Goal: Task Accomplishment & Management: Complete application form

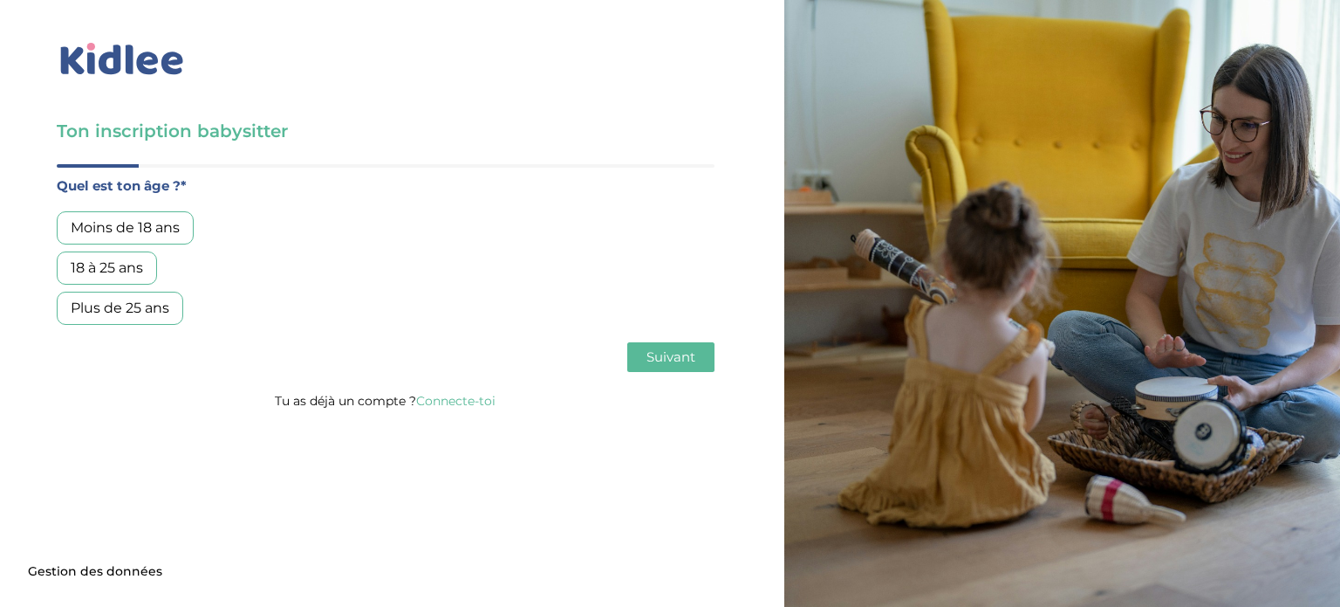
click at [139, 320] on div "Plus de 25 ans" at bounding box center [120, 307] width 127 height 33
click at [668, 355] on span "Suivant" at bounding box center [671, 356] width 49 height 17
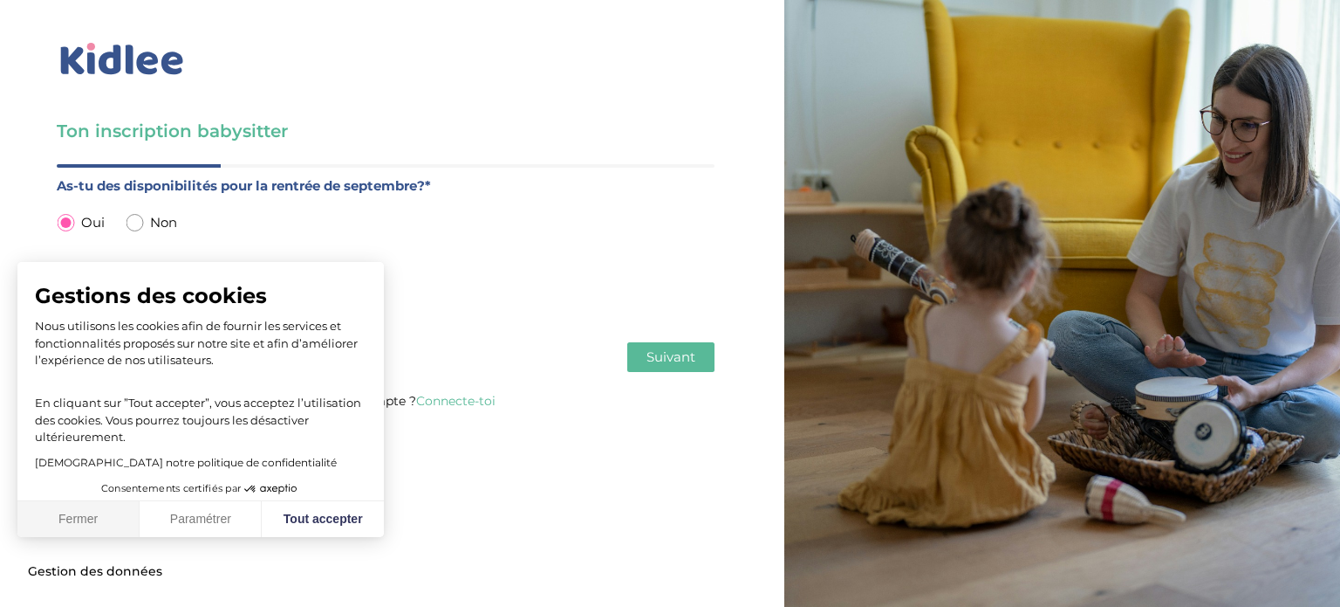
click at [51, 512] on button "Fermer" at bounding box center [78, 519] width 122 height 37
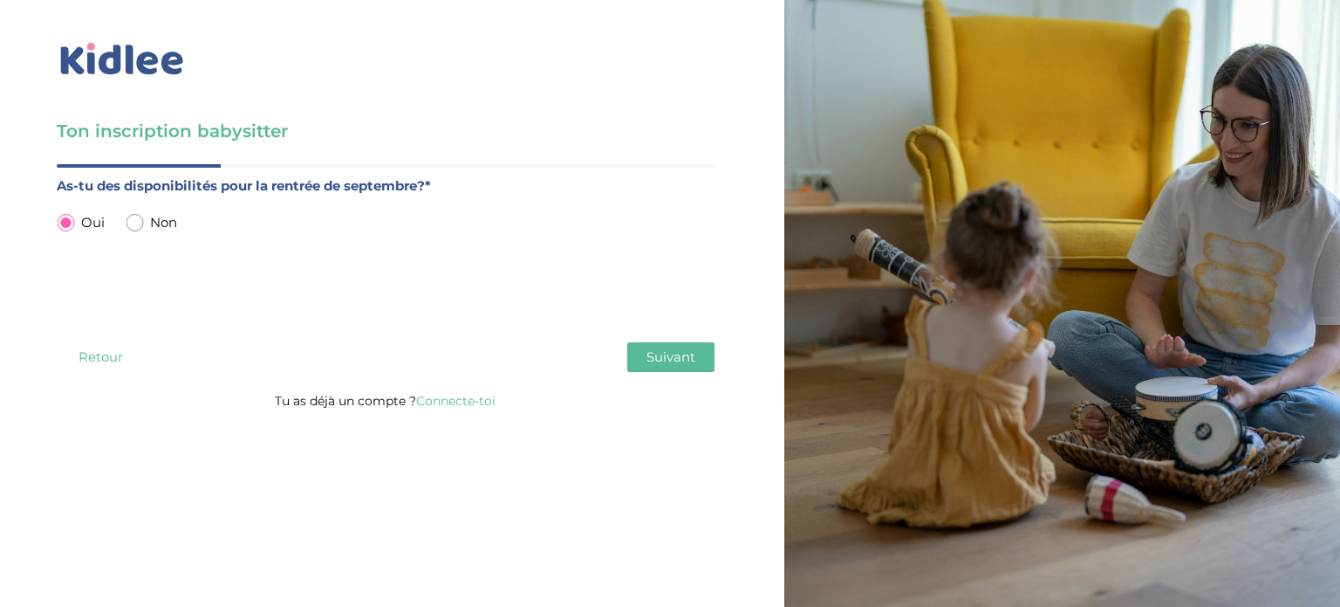
click at [65, 219] on input "radio" at bounding box center [65, 222] width 17 height 17
click at [72, 223] on input "radio" at bounding box center [65, 222] width 17 height 17
click at [58, 222] on input "radio" at bounding box center [65, 222] width 17 height 17
click at [63, 223] on input "radio" at bounding box center [65, 222] width 17 height 17
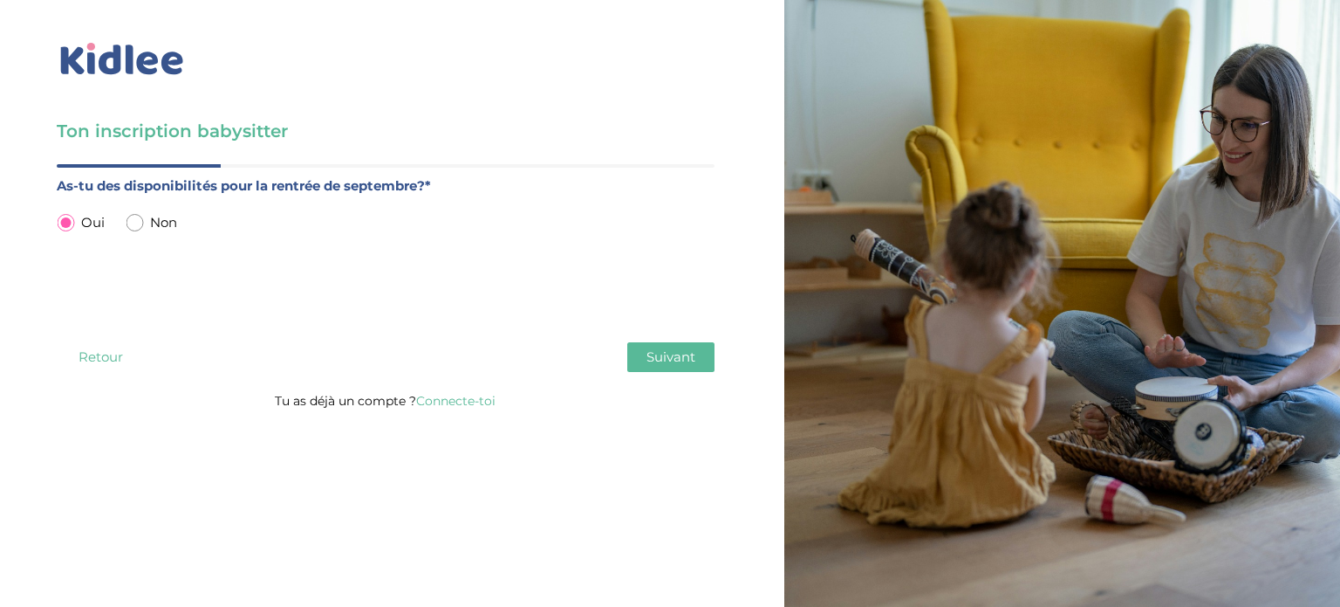
click at [646, 367] on button "Suivant" at bounding box center [670, 357] width 87 height 30
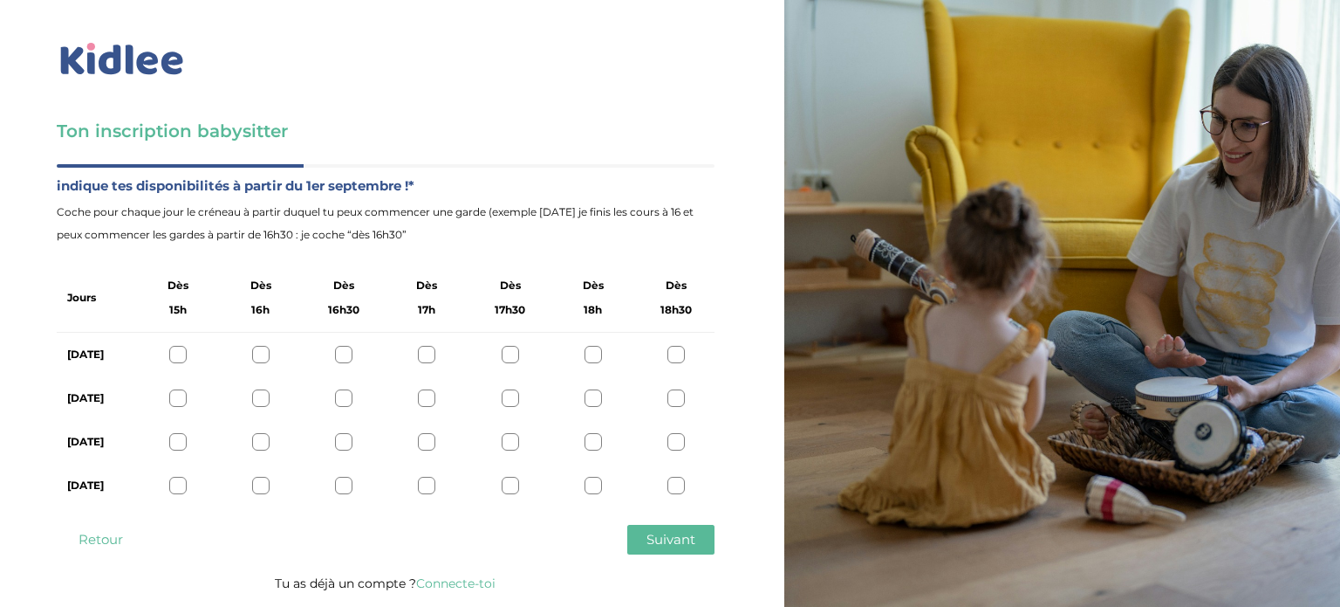
click at [178, 352] on div at bounding box center [177, 354] width 17 height 17
click at [177, 402] on div at bounding box center [177, 397] width 17 height 17
click at [176, 439] on div at bounding box center [177, 441] width 17 height 17
click at [177, 484] on div at bounding box center [177, 485] width 17 height 17
click at [177, 484] on icon at bounding box center [177, 485] width 13 height 13
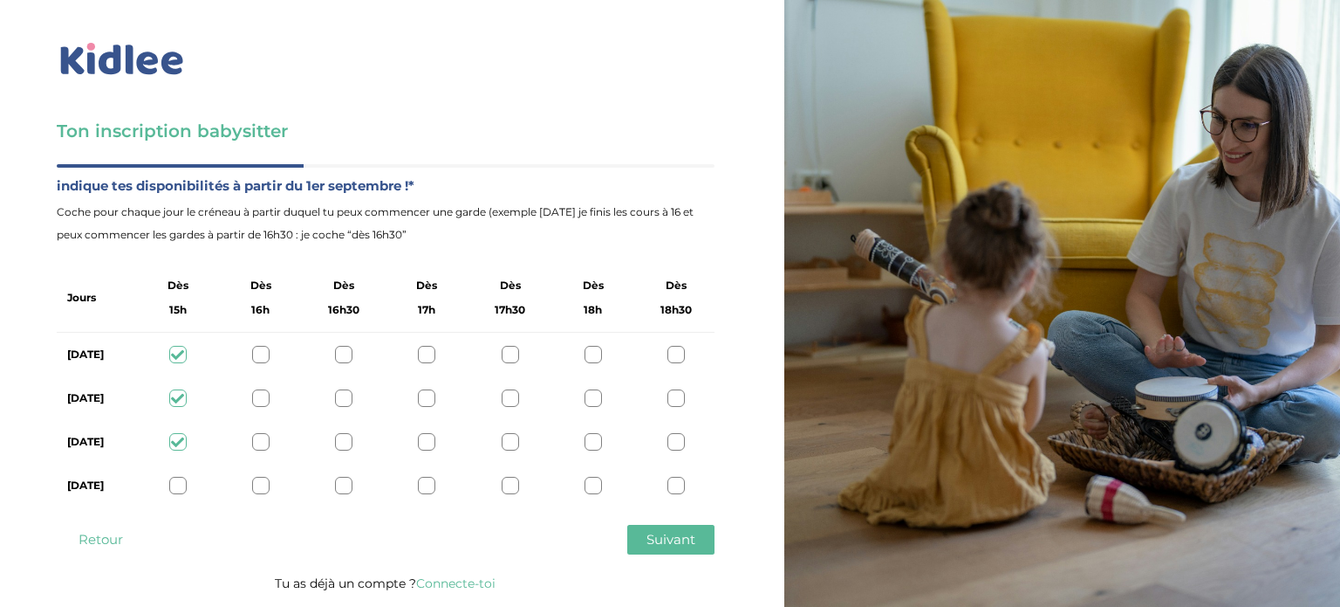
click at [655, 538] on span "Suivant" at bounding box center [671, 539] width 49 height 17
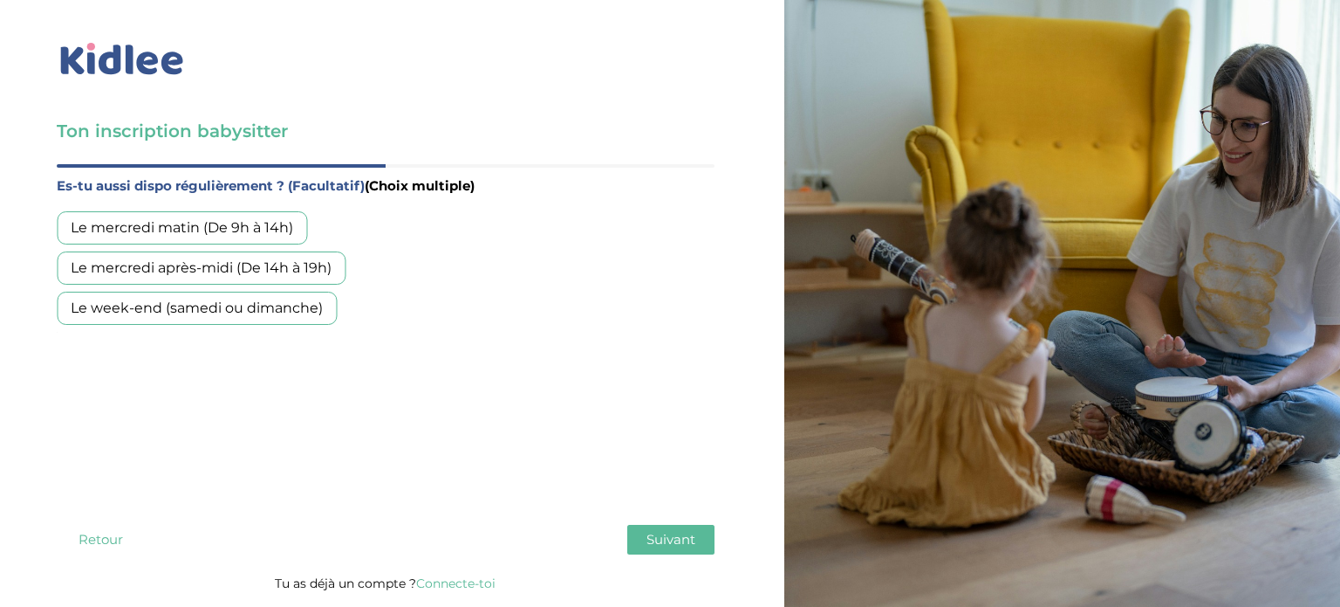
click at [237, 259] on div "Le mercredi après-midi (De 14h à 19h)" at bounding box center [201, 267] width 289 height 33
click at [246, 216] on div "Le mercredi matin (De 9h à 14h)" at bounding box center [182, 227] width 250 height 33
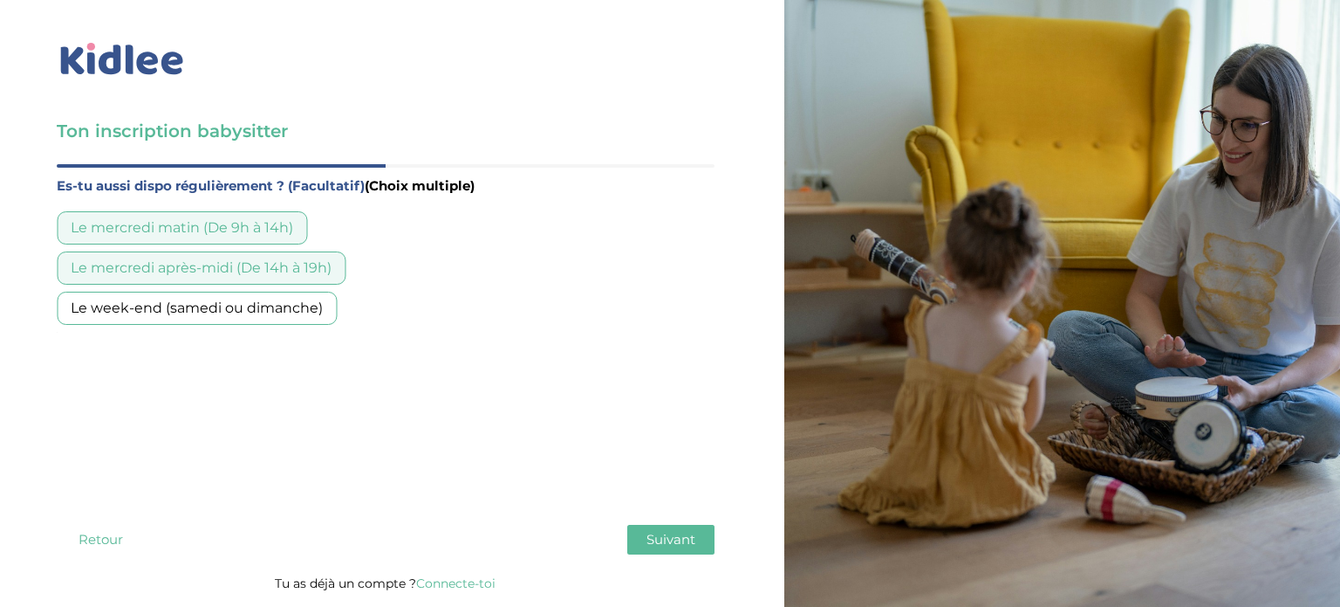
click at [671, 562] on div "Quel est ton âge ?* Moins de 18 ans 18 à 25 ans Plus de 25 ans As-tu des dispon…" at bounding box center [386, 368] width 658 height 408
click at [670, 549] on button "Suivant" at bounding box center [670, 540] width 87 height 30
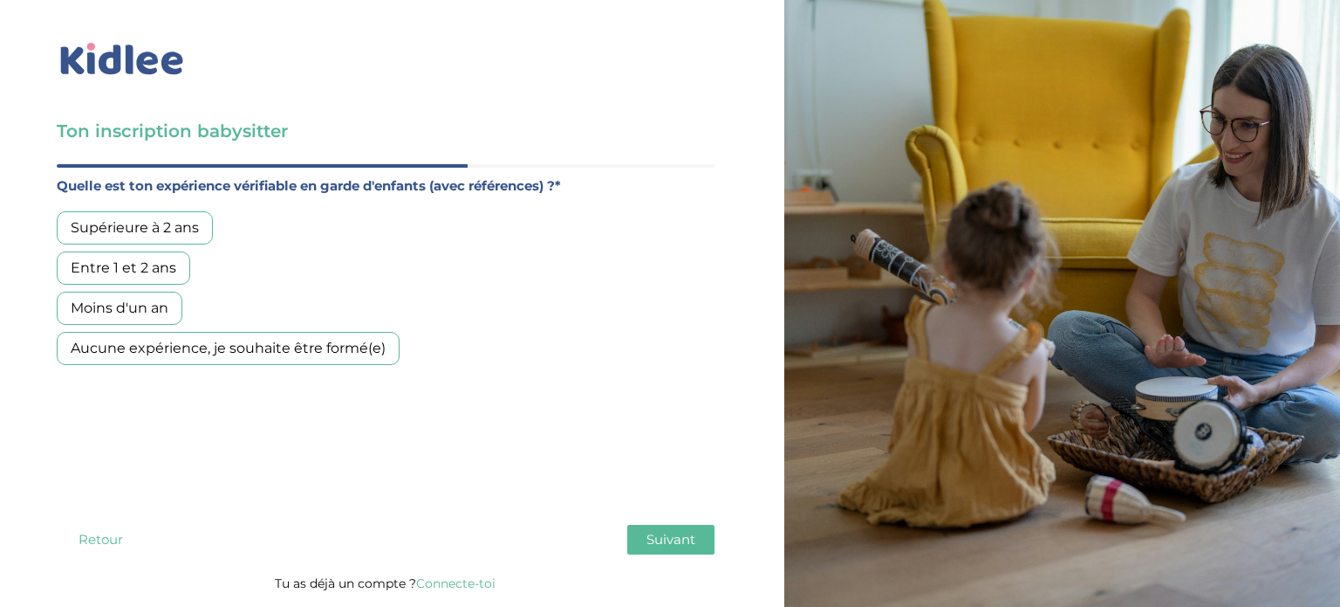
click at [287, 337] on div "Aucune expérience, je souhaite être formé(e)" at bounding box center [228, 348] width 343 height 33
click at [670, 547] on button "Suivant" at bounding box center [670, 540] width 87 height 30
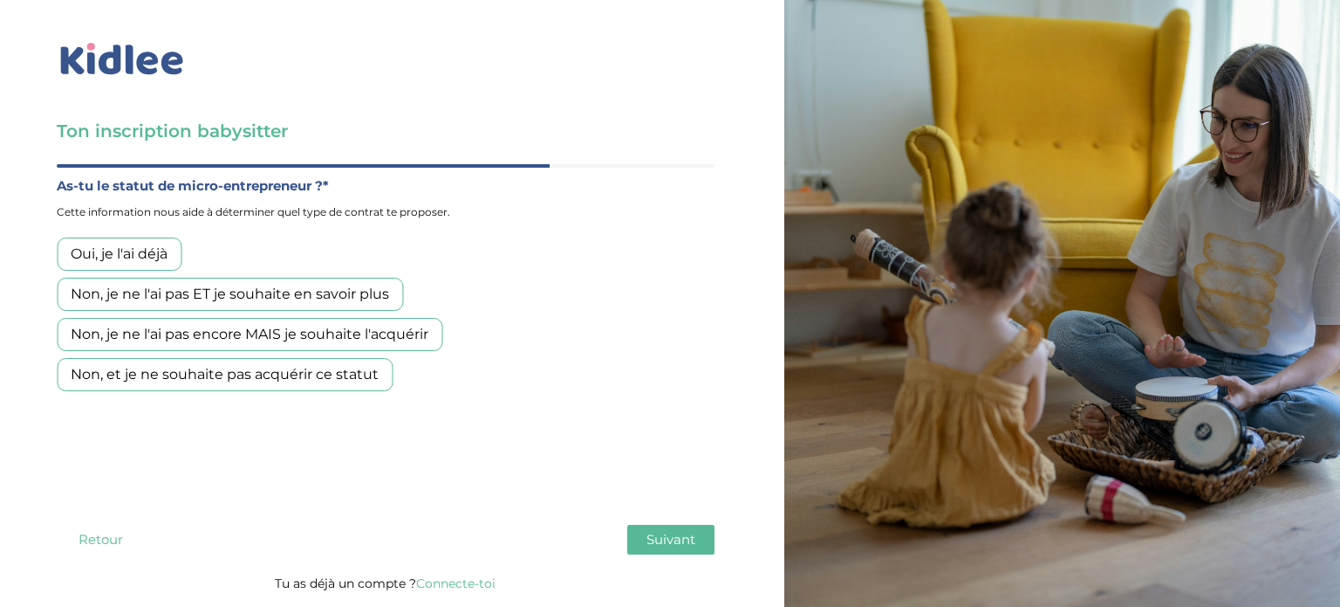
click at [86, 547] on button "Retour" at bounding box center [100, 540] width 87 height 30
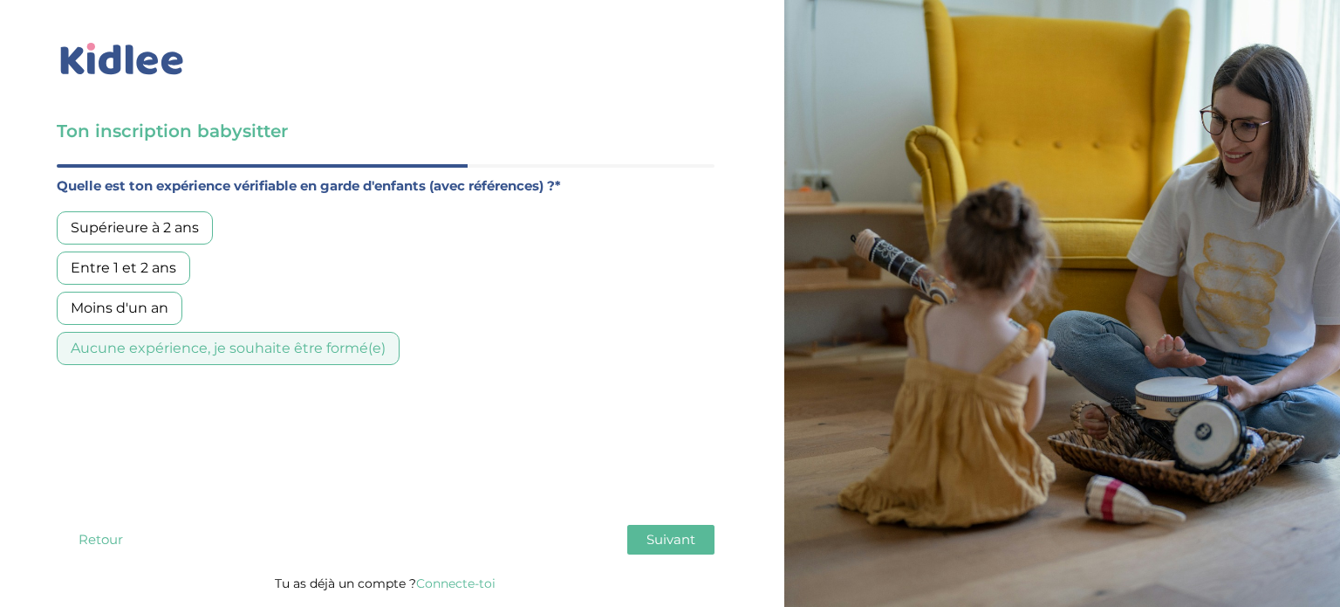
click at [100, 312] on div "Moins d'un an" at bounding box center [120, 307] width 126 height 33
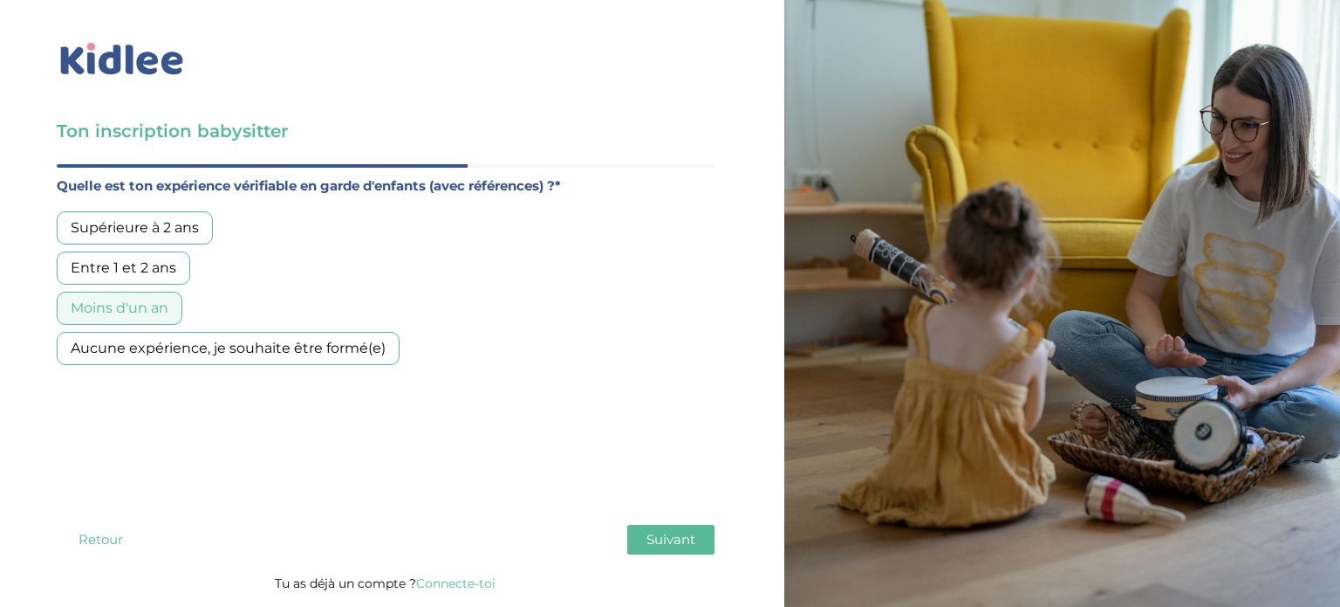
click at [318, 364] on div "Quelle est ton expérience vérifiable en garde d'enfants (avec références) ?* Su…" at bounding box center [386, 341] width 658 height 333
click at [322, 348] on div "Aucune expérience, je souhaite être formé(e)" at bounding box center [228, 348] width 343 height 33
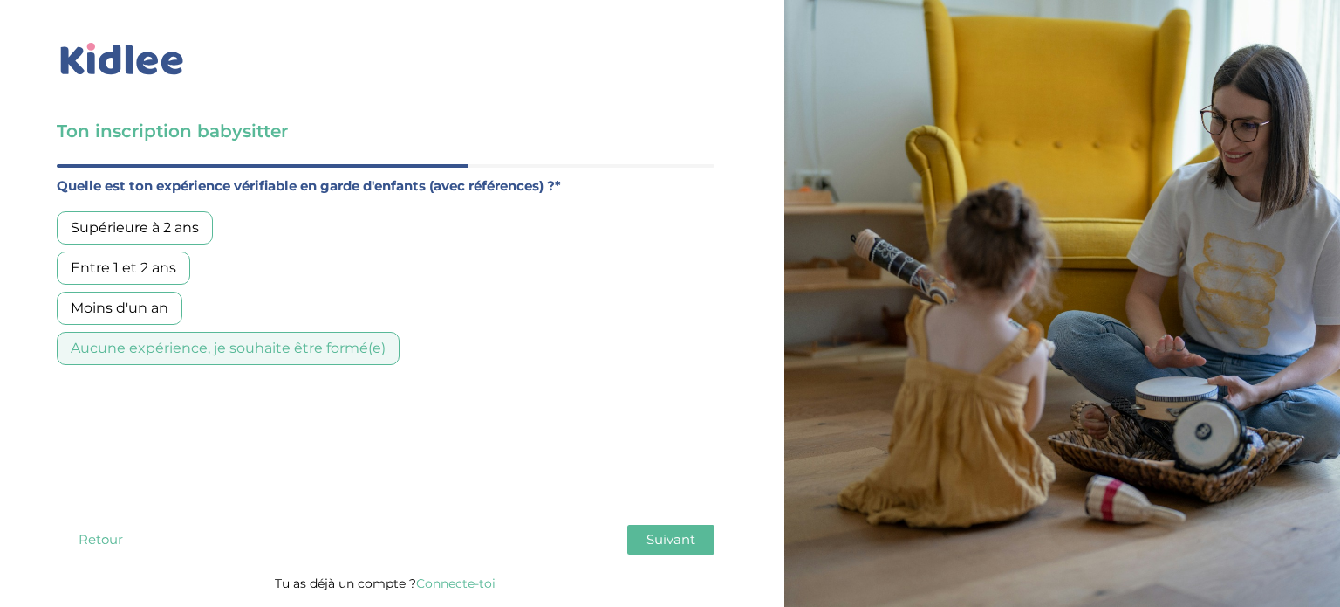
click at [648, 531] on span "Suivant" at bounding box center [671, 539] width 49 height 17
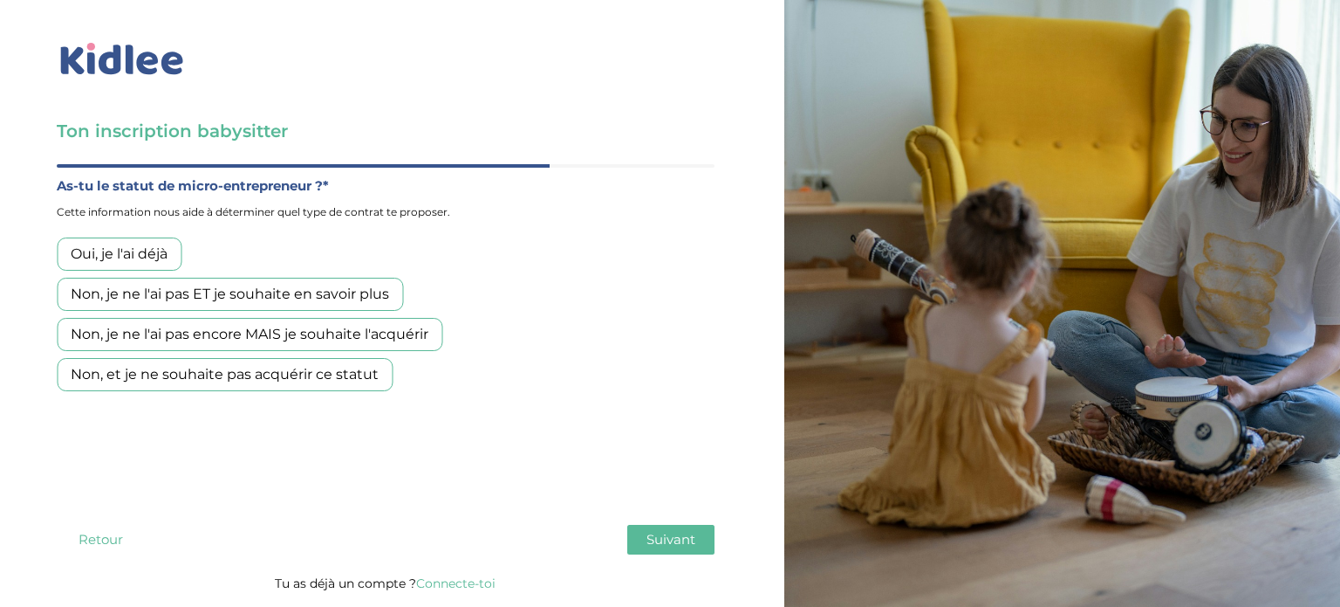
click at [124, 257] on div "Oui, je l'ai déjà" at bounding box center [119, 253] width 125 height 33
click at [657, 533] on span "Suivant" at bounding box center [671, 539] width 49 height 17
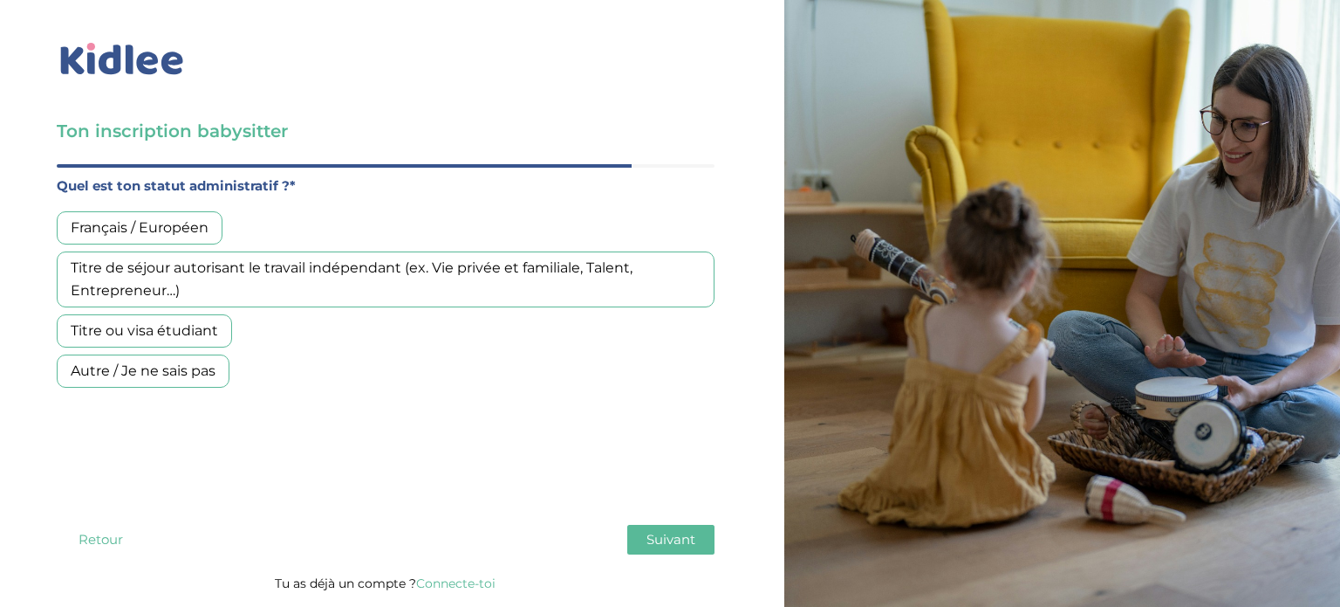
click at [199, 336] on div "Titre ou visa étudiant" at bounding box center [144, 330] width 175 height 33
click at [682, 546] on span "Suivant" at bounding box center [671, 539] width 49 height 17
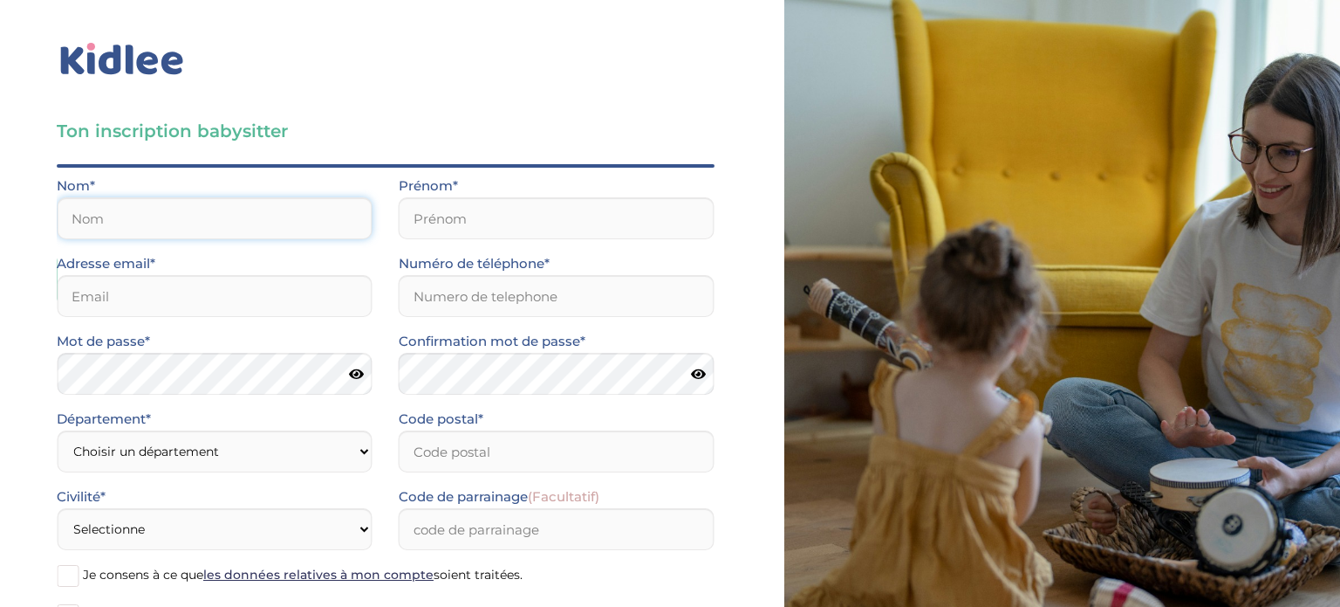
click at [120, 216] on input "text" at bounding box center [215, 218] width 316 height 42
type input "Assoko"
type input "Samira"
type input "assokosamira979797@gmail.com"
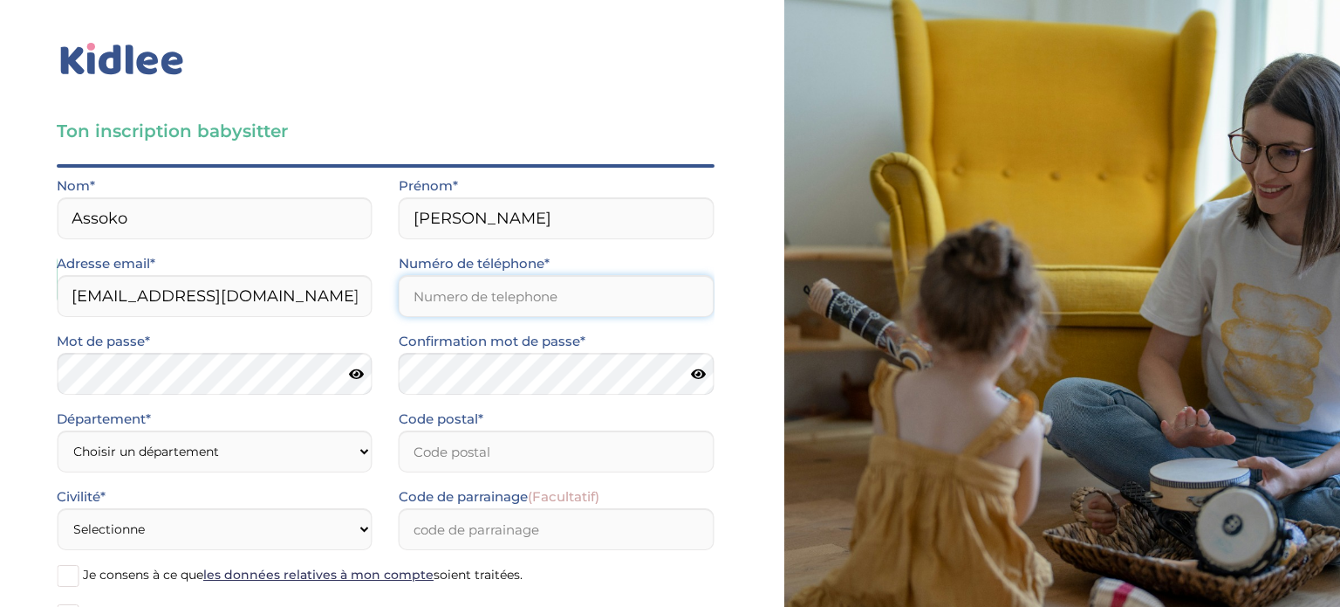
type input "0767035541"
type input "79000"
click at [218, 456] on select "Choisir un département Paris (75) Hauts-de-Seine (92) Yvelines (78) Val-de-Marn…" at bounding box center [215, 451] width 316 height 42
select select "95"
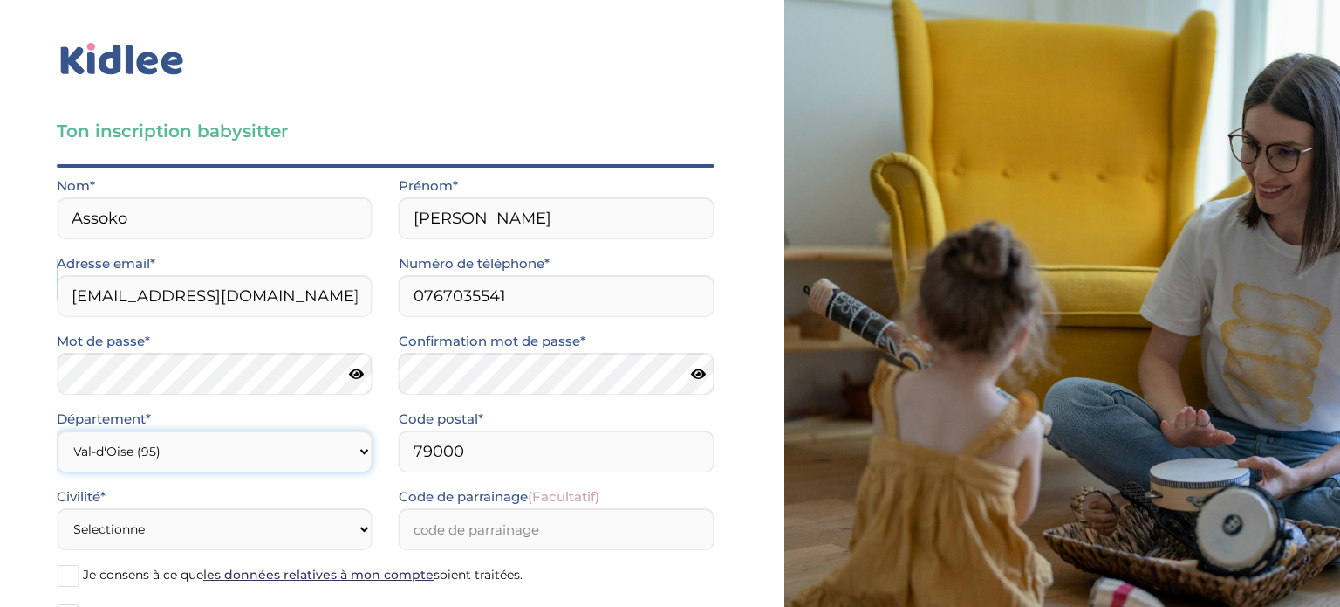
click at [57, 430] on select "Choisir un département Paris (75) Hauts-de-Seine (92) Yvelines (78) Val-de-Marn…" at bounding box center [215, 451] width 316 height 42
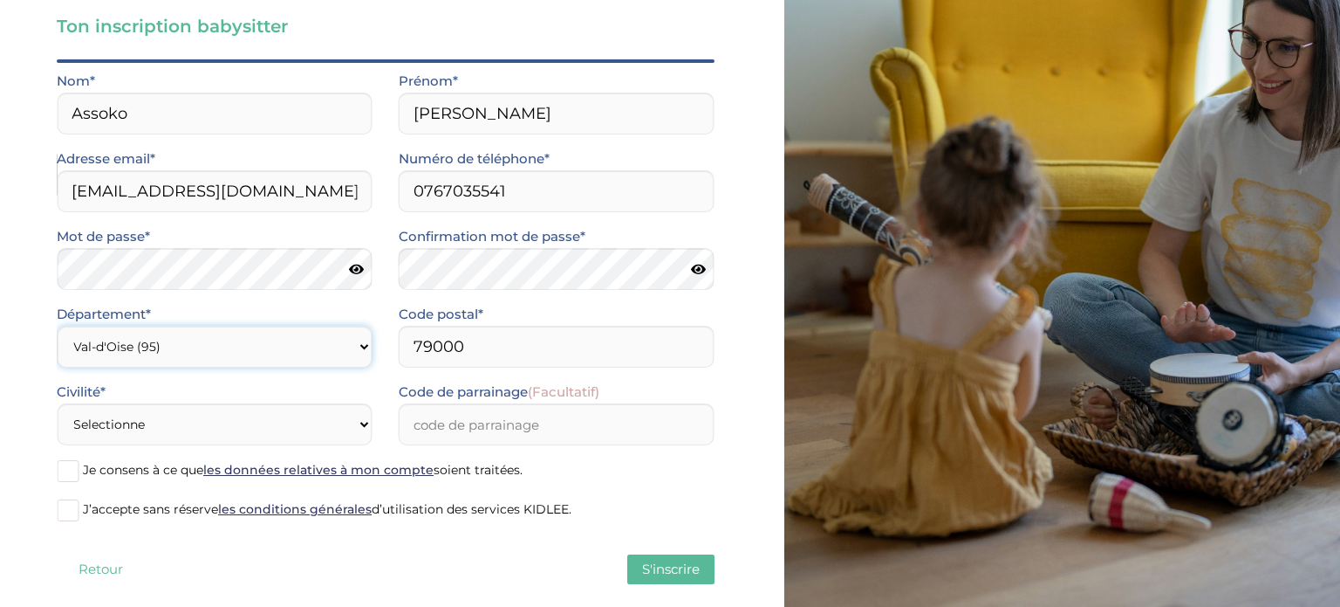
scroll to position [131, 0]
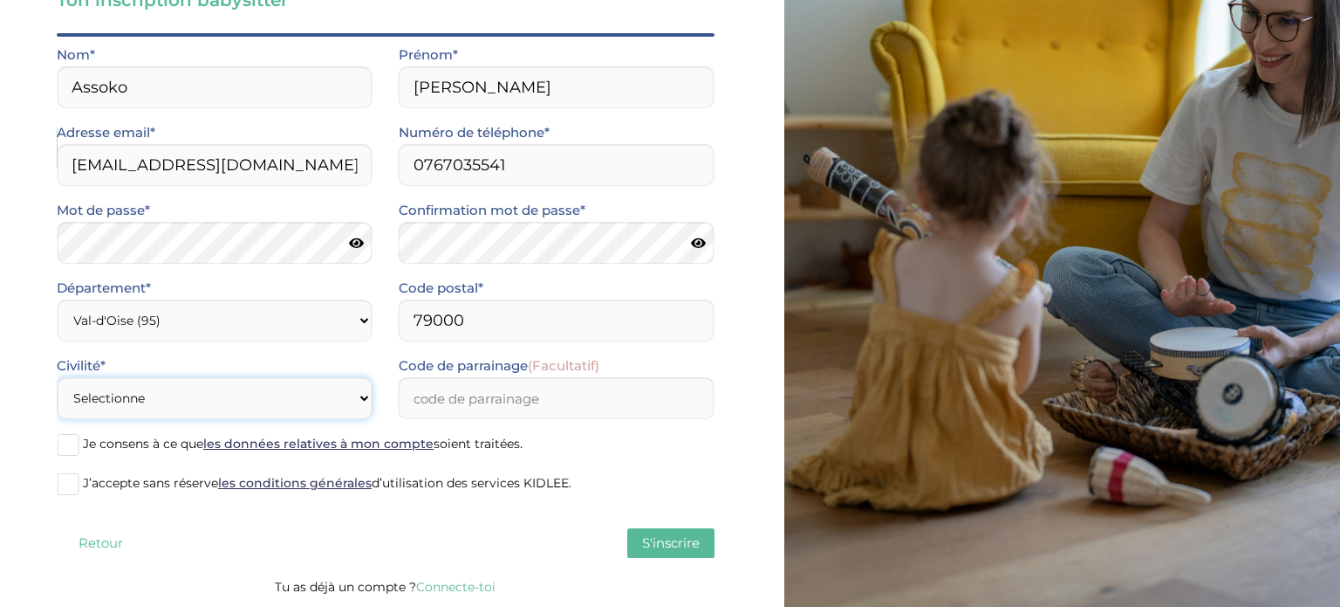
click at [319, 393] on select "Selectionne Mr Mme" at bounding box center [215, 398] width 316 height 42
select select "1"
click at [57, 377] on select "Selectionne Mr Mme" at bounding box center [215, 398] width 316 height 42
click at [64, 440] on span at bounding box center [68, 445] width 22 height 22
click at [0, 0] on input "Je consens à ce que les données relatives à mon compte soient traitées." at bounding box center [0, 0] width 0 height 0
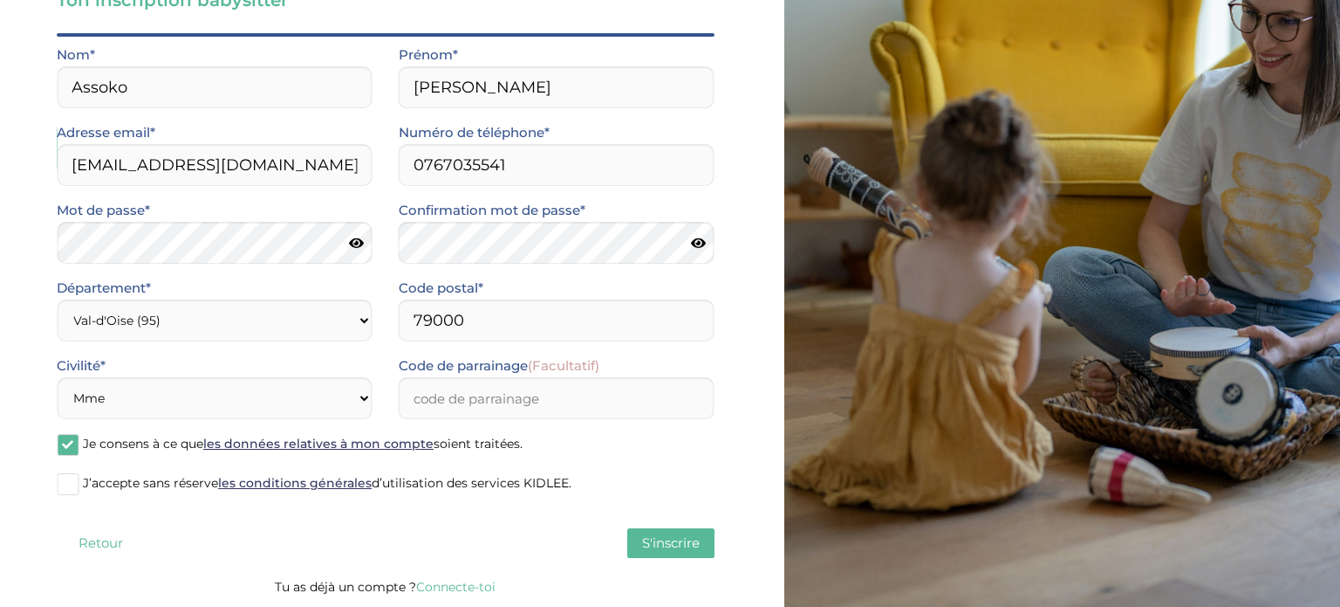
click at [62, 478] on span at bounding box center [68, 484] width 22 height 22
click at [0, 0] on input "J’accepte sans réserve les conditions générales d’utilisation des services KIDL…" at bounding box center [0, 0] width 0 height 0
click at [667, 543] on span "S'inscrire" at bounding box center [671, 542] width 58 height 17
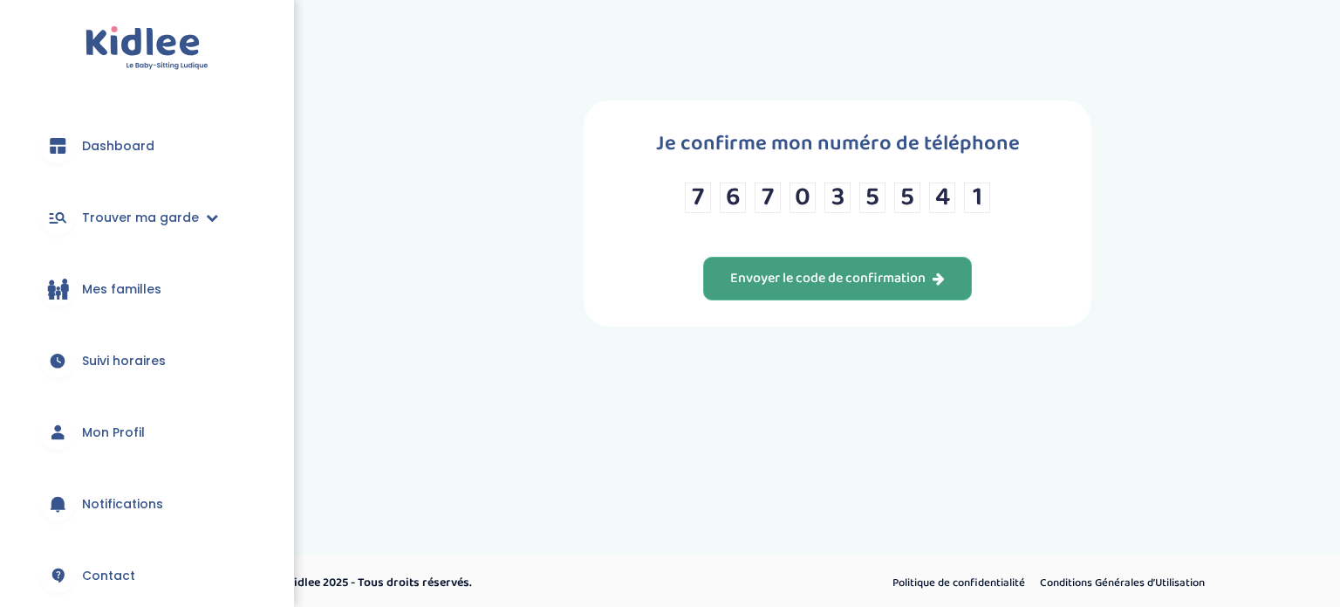
click at [908, 276] on div "Envoyer le code de confirmation" at bounding box center [837, 279] width 215 height 20
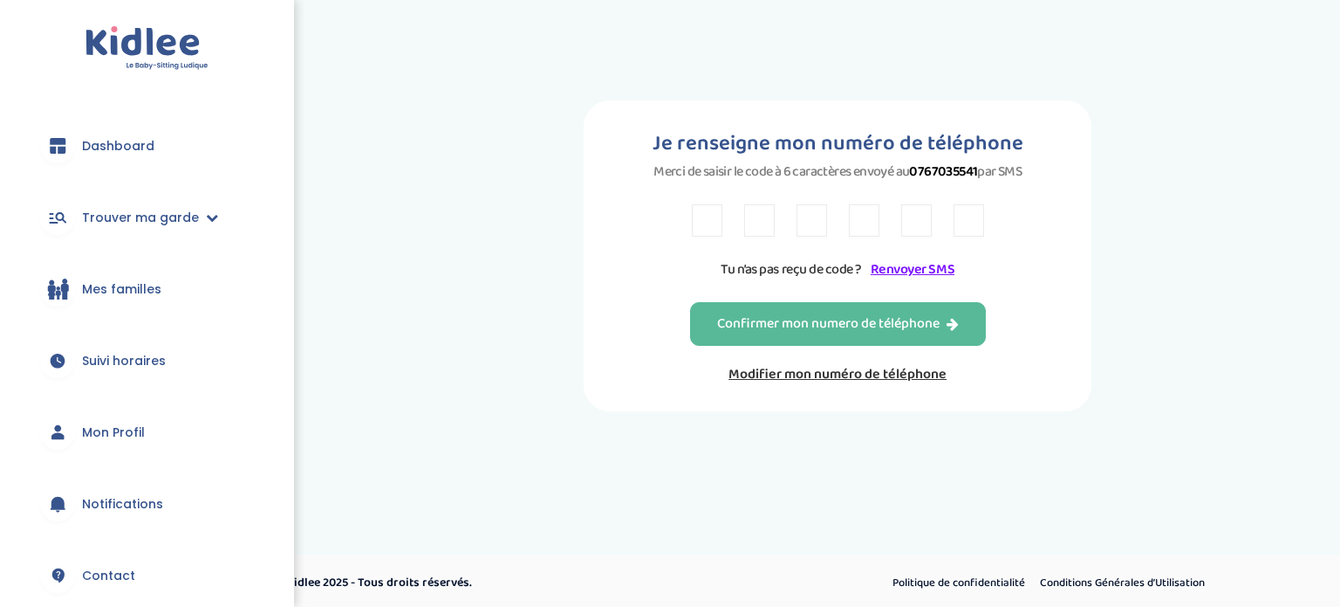
click at [702, 228] on input "text" at bounding box center [707, 220] width 31 height 32
type input "M"
type input "R"
type input "T"
type input "3"
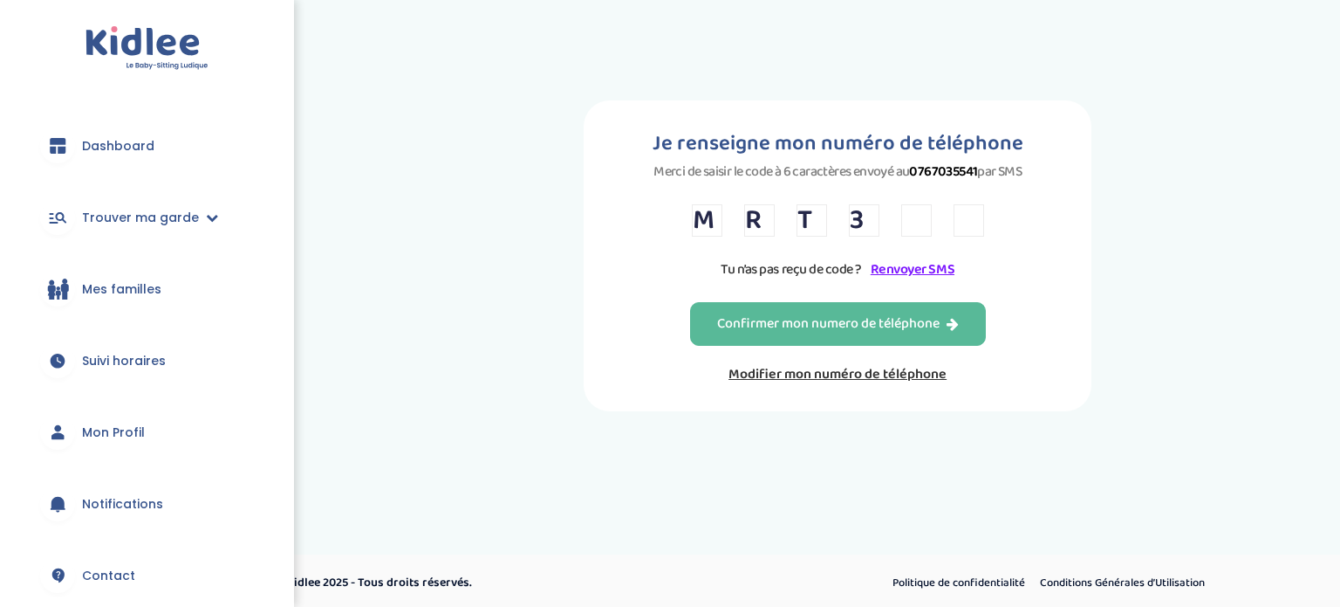
type input "5"
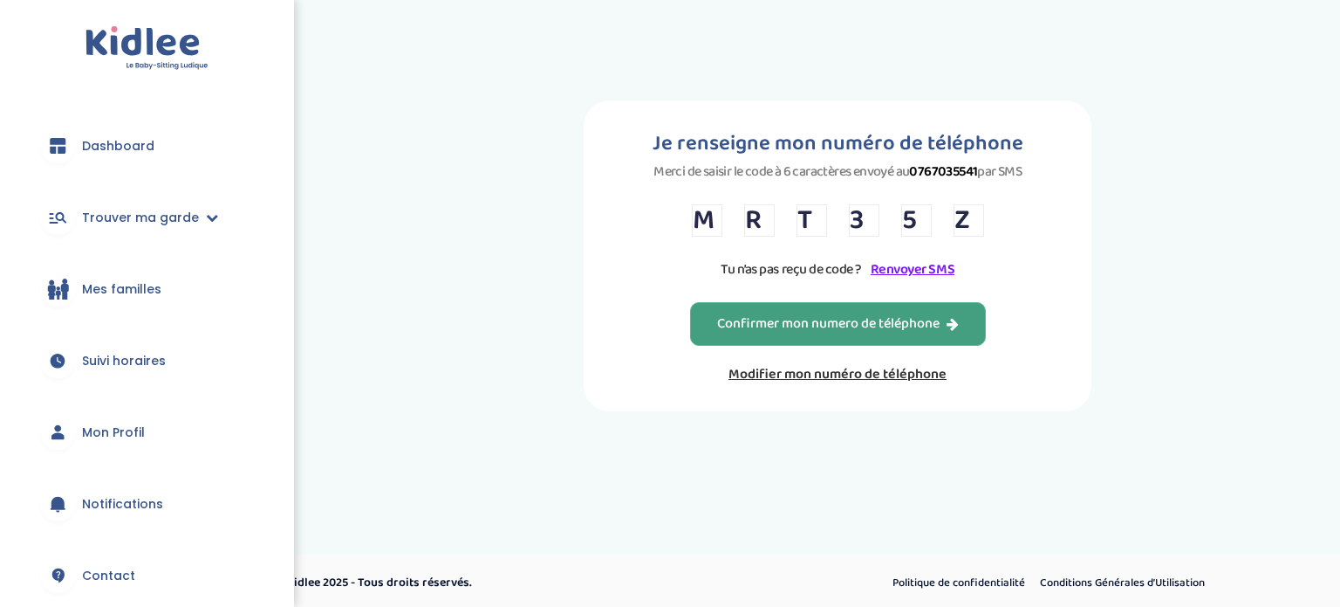
type input "Z"
click at [746, 333] on div "Confirmer mon numero de téléphone" at bounding box center [838, 324] width 242 height 20
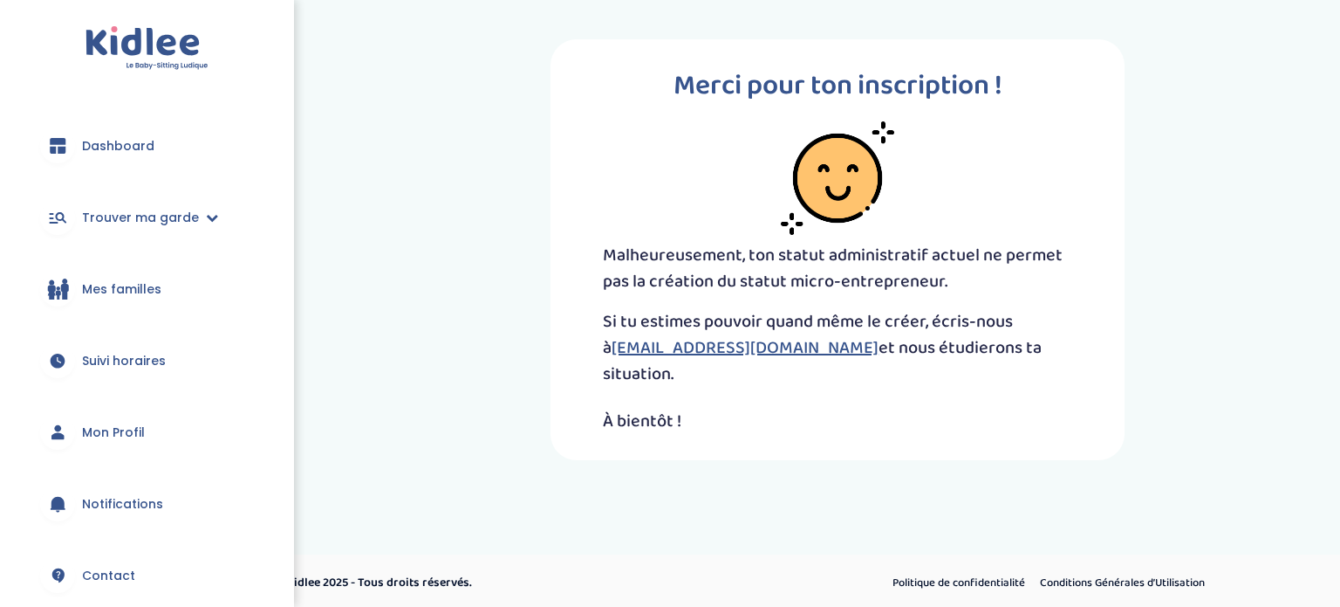
scroll to position [3, 0]
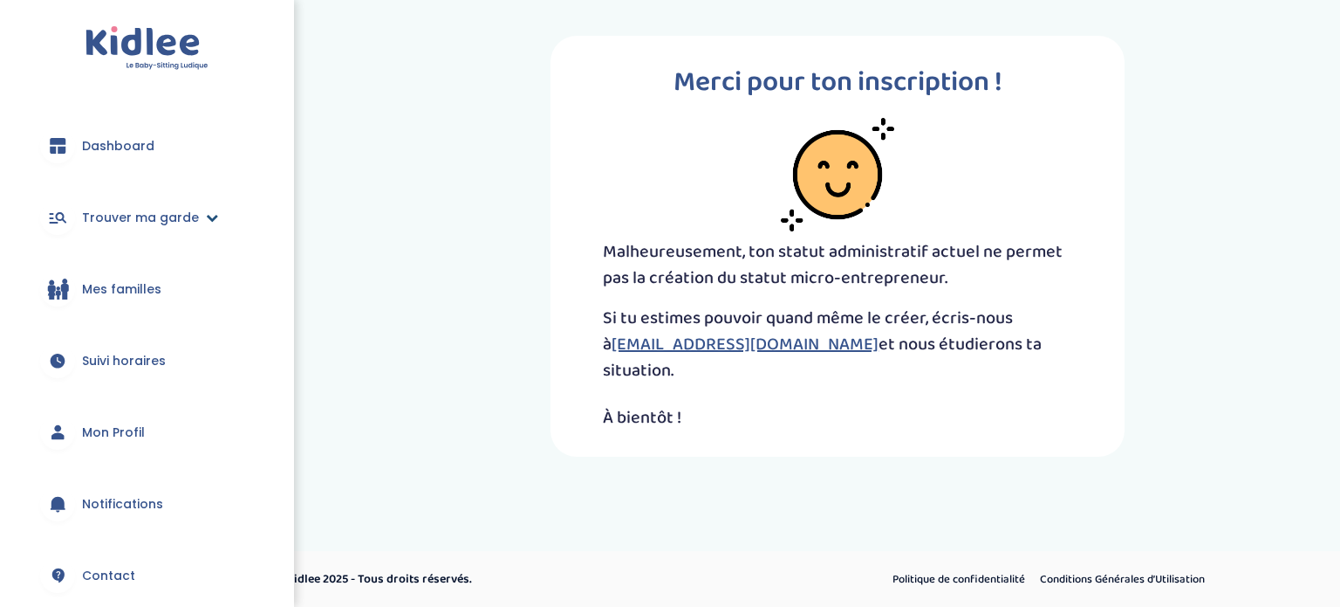
click at [127, 214] on span "Trouver ma garde" at bounding box center [140, 218] width 117 height 18
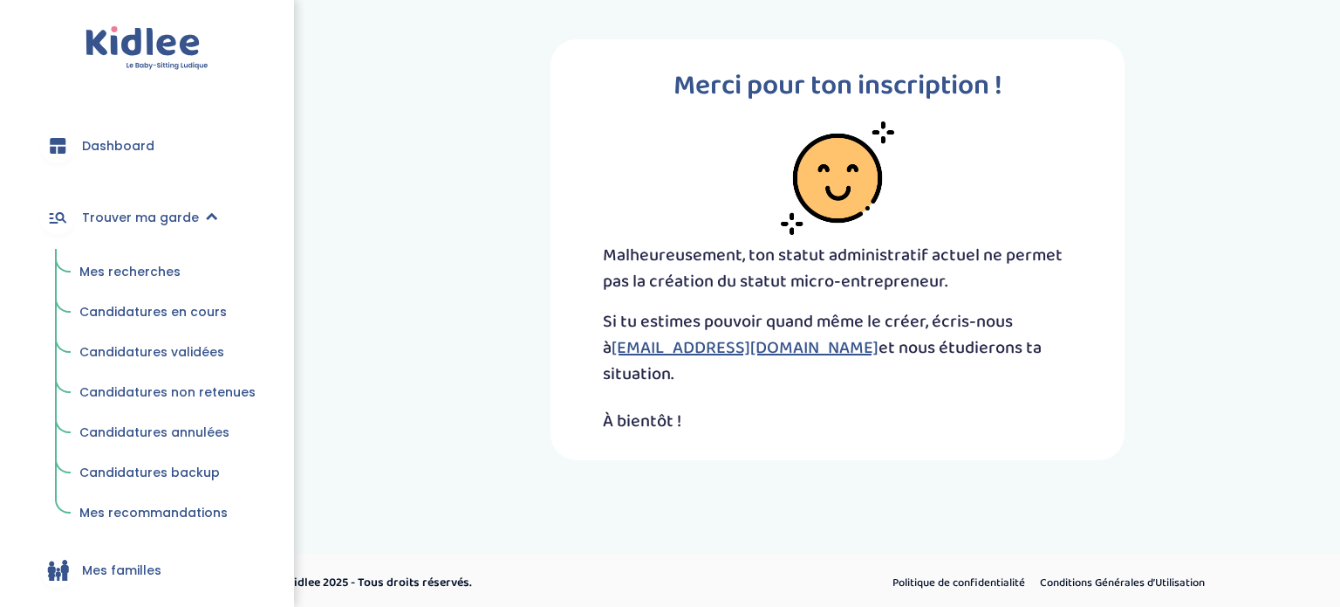
click at [136, 121] on link "Dashboard" at bounding box center [147, 145] width 242 height 63
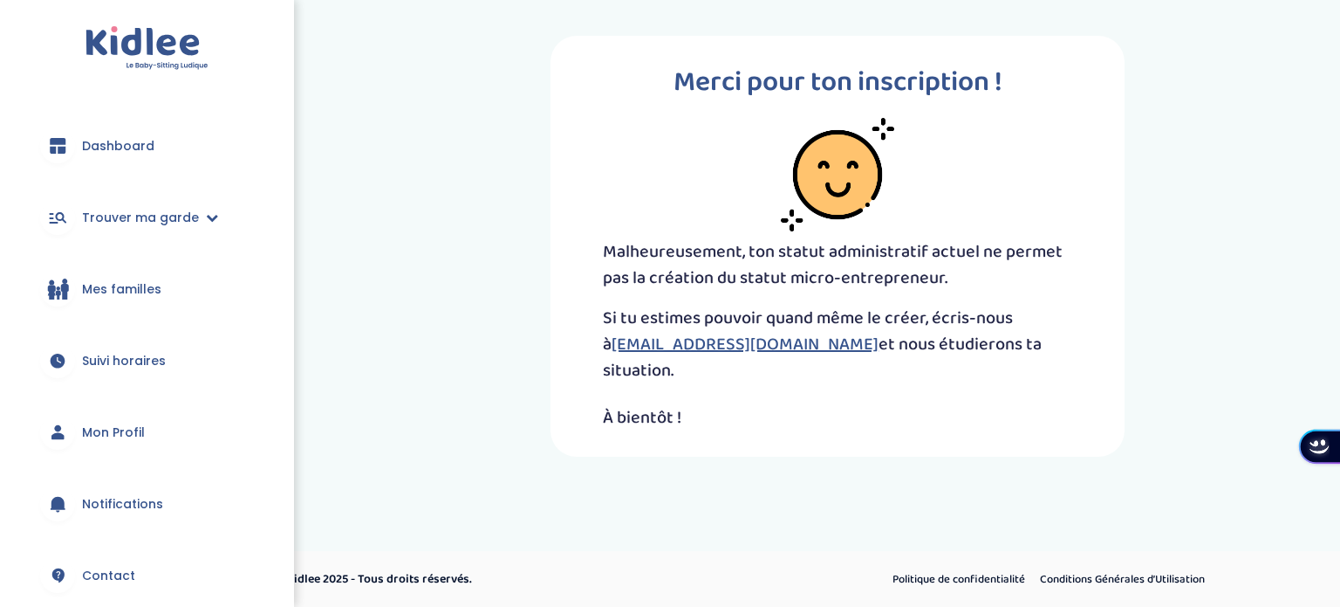
click at [130, 429] on span "Mon Profil" at bounding box center [113, 432] width 63 height 18
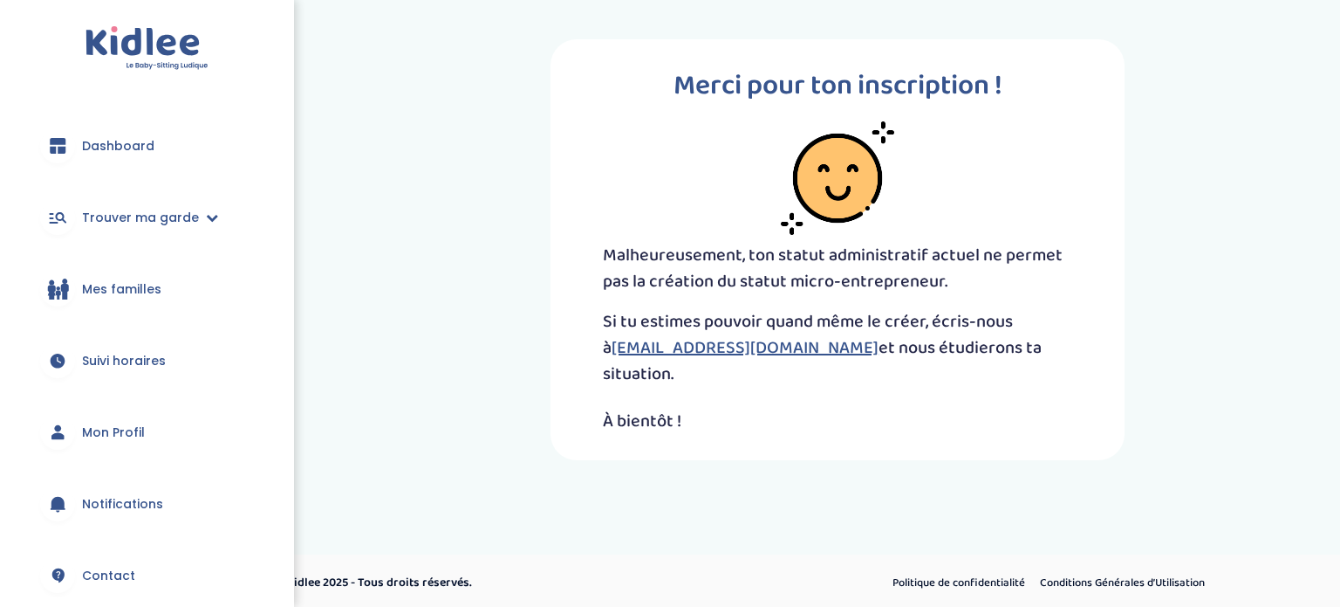
click at [115, 143] on span "Dashboard" at bounding box center [118, 146] width 72 height 18
click at [0, 498] on div "Dashboard Trouver ma garde Mes recherches Candidatures en cours Candidatures va…" at bounding box center [147, 303] width 294 height 607
